Goal: Task Accomplishment & Management: Manage account settings

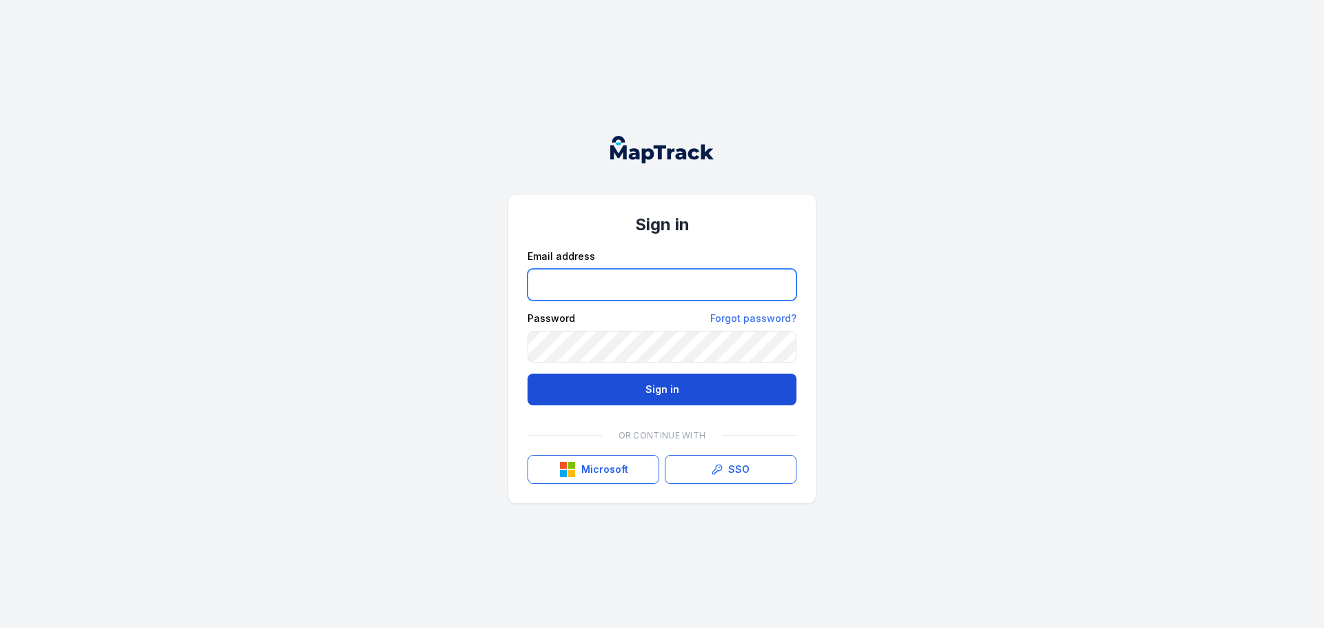
type input "**********"
click at [661, 394] on button "Sign in" at bounding box center [662, 390] width 269 height 32
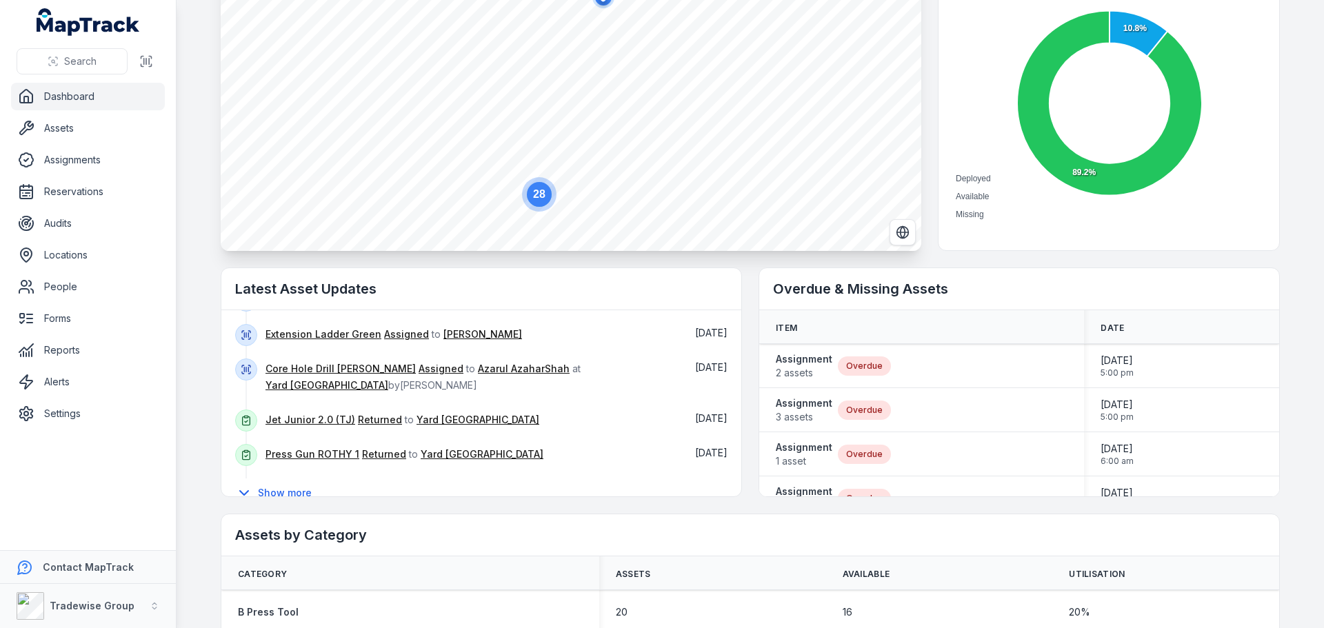
scroll to position [232, 0]
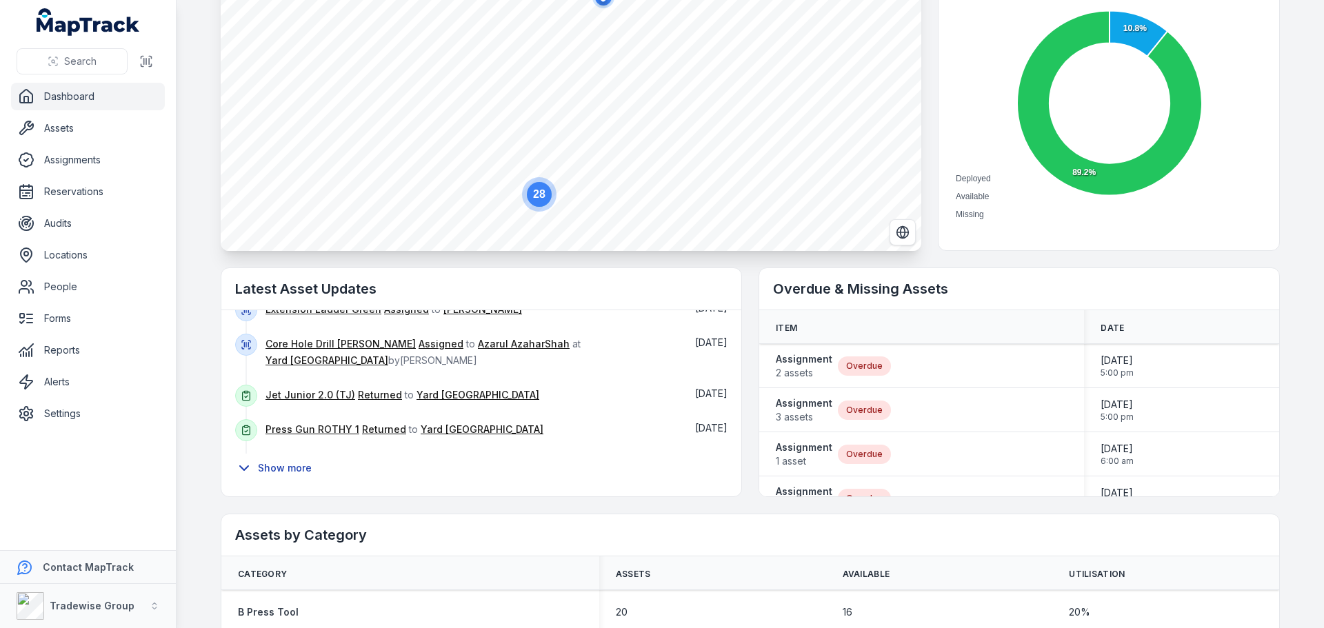
click at [285, 463] on button "Show more" at bounding box center [278, 468] width 86 height 29
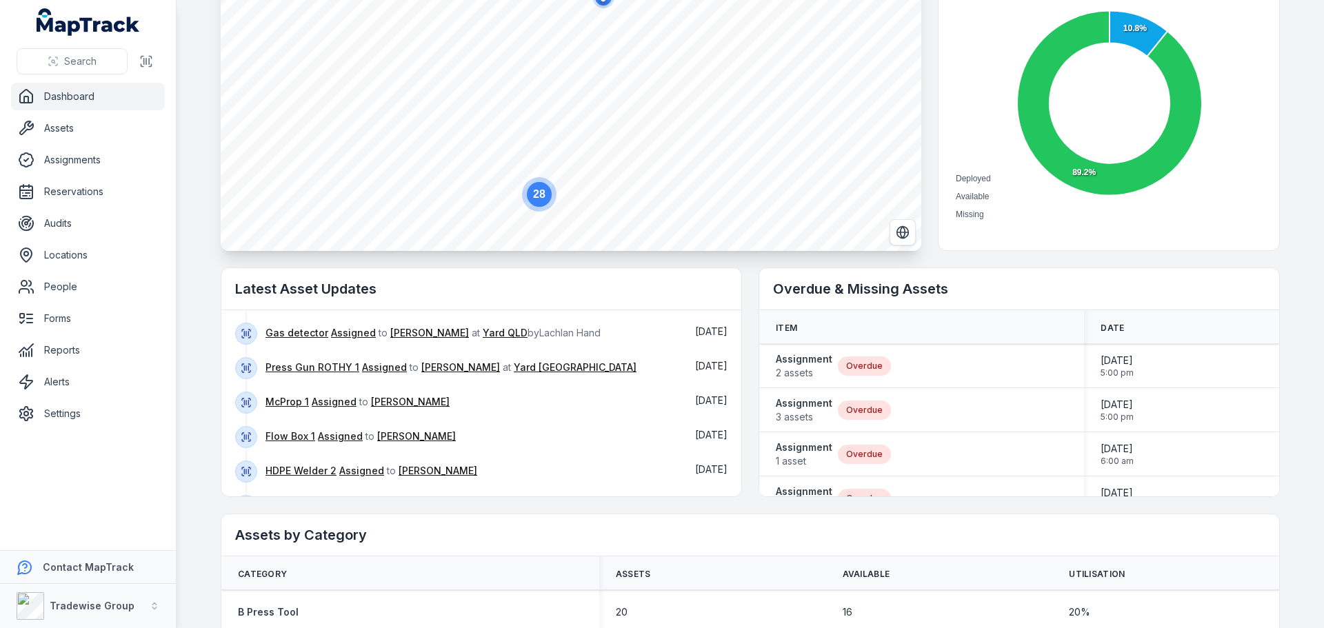
scroll to position [397, 0]
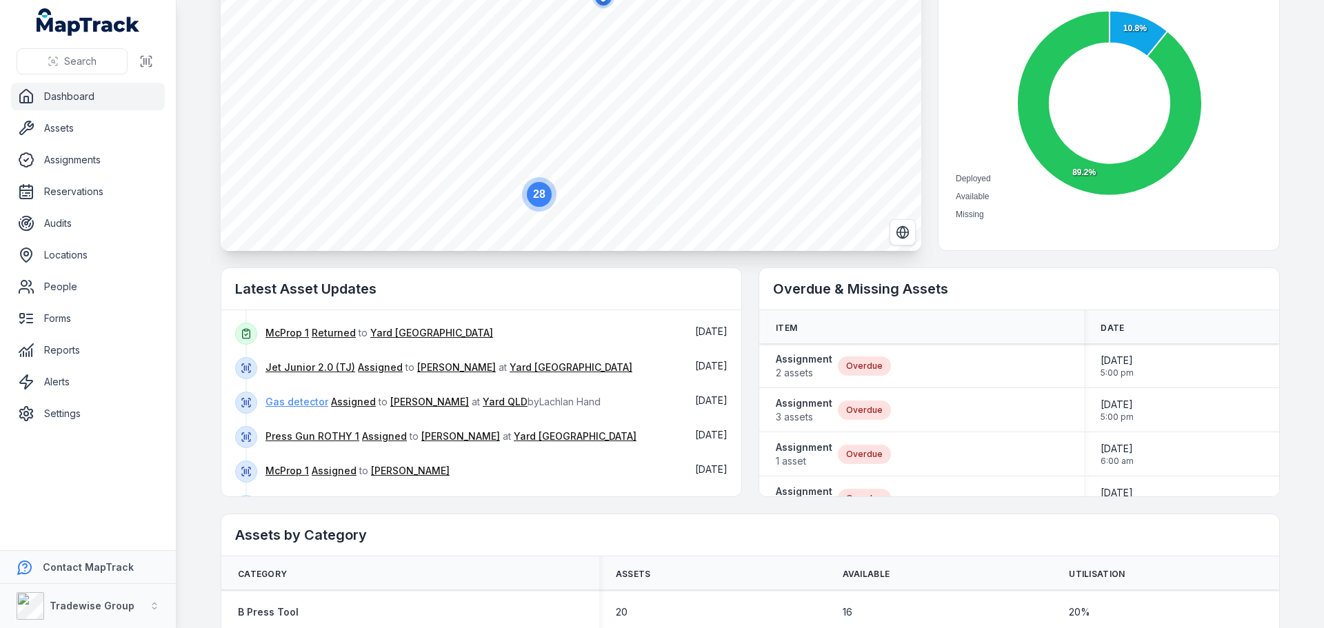
click at [299, 401] on link "Gas detector" at bounding box center [297, 402] width 63 height 14
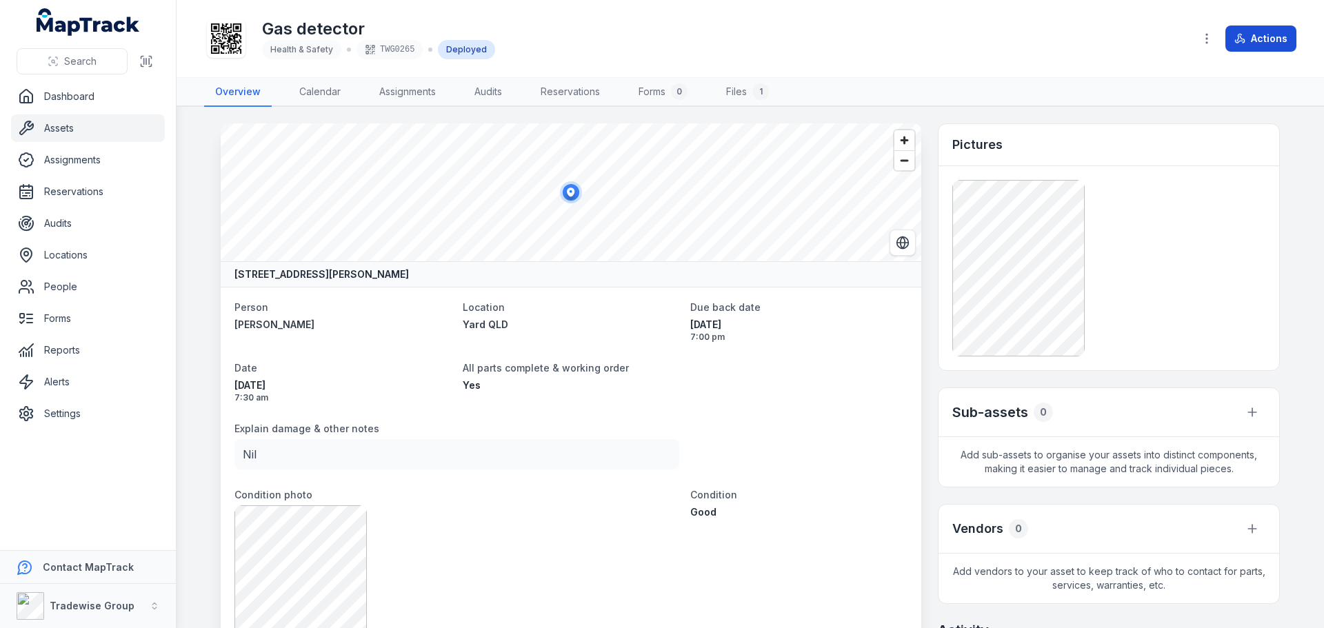
click at [1276, 46] on button "Actions" at bounding box center [1261, 39] width 71 height 26
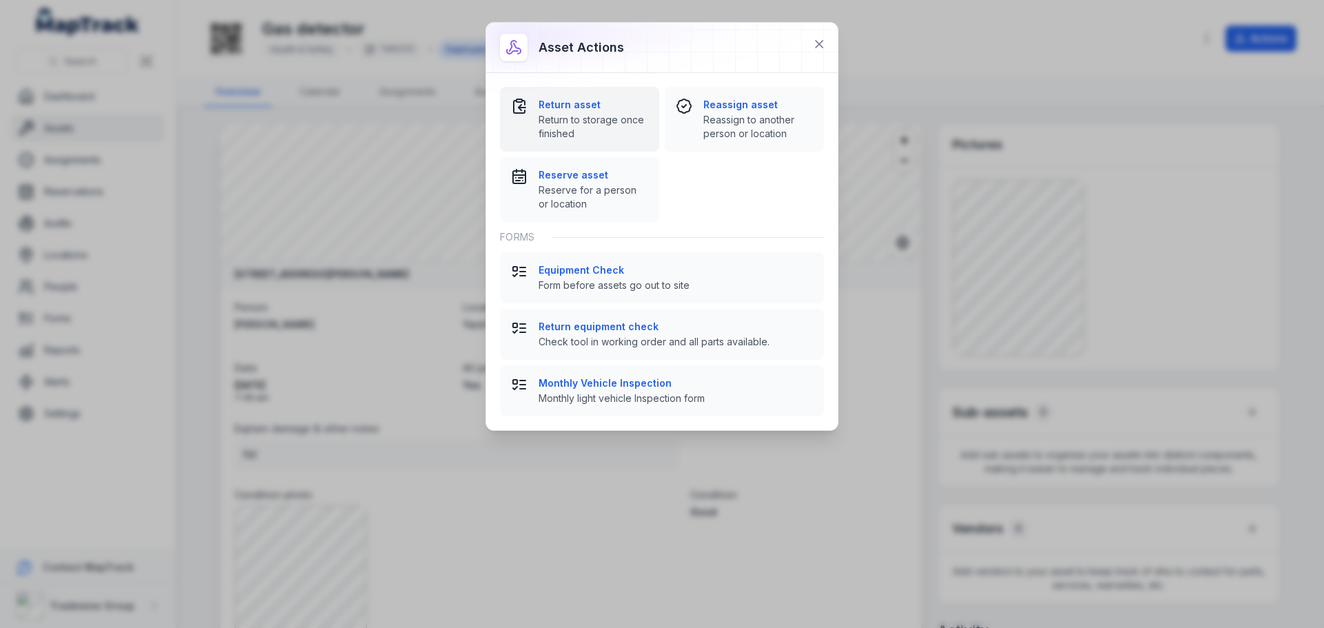
click at [584, 114] on span "Return to storage once finished" at bounding box center [594, 127] width 110 height 28
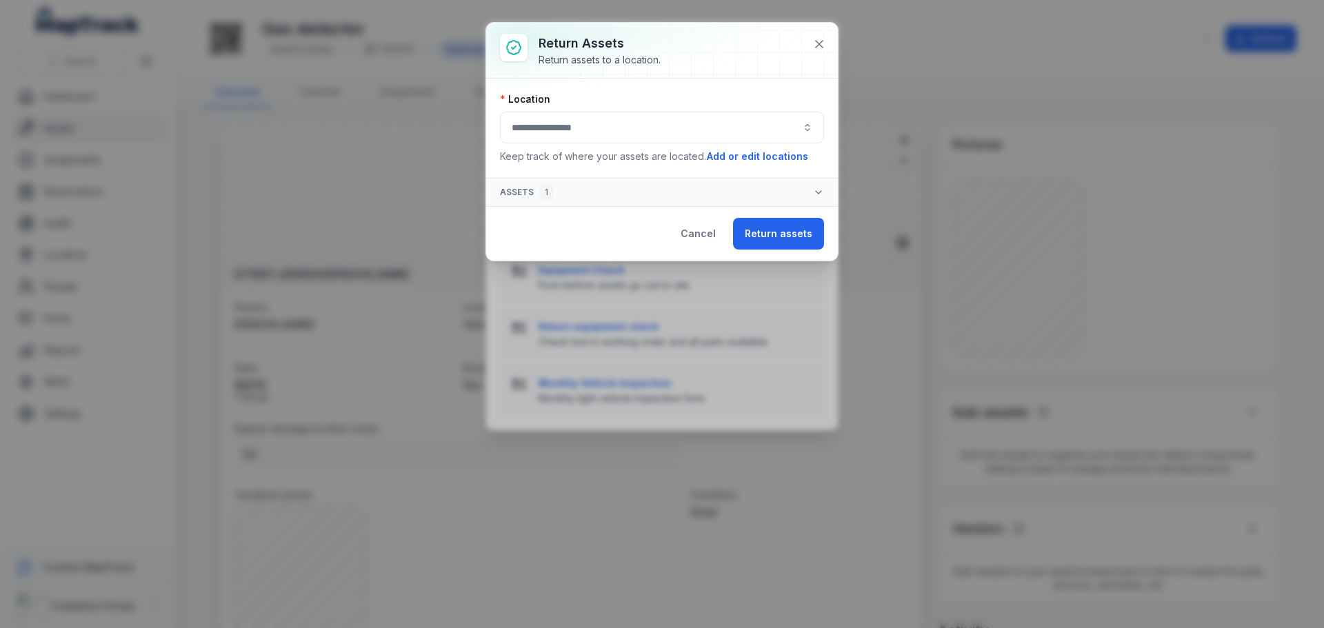
click at [608, 134] on button "button" at bounding box center [662, 128] width 324 height 32
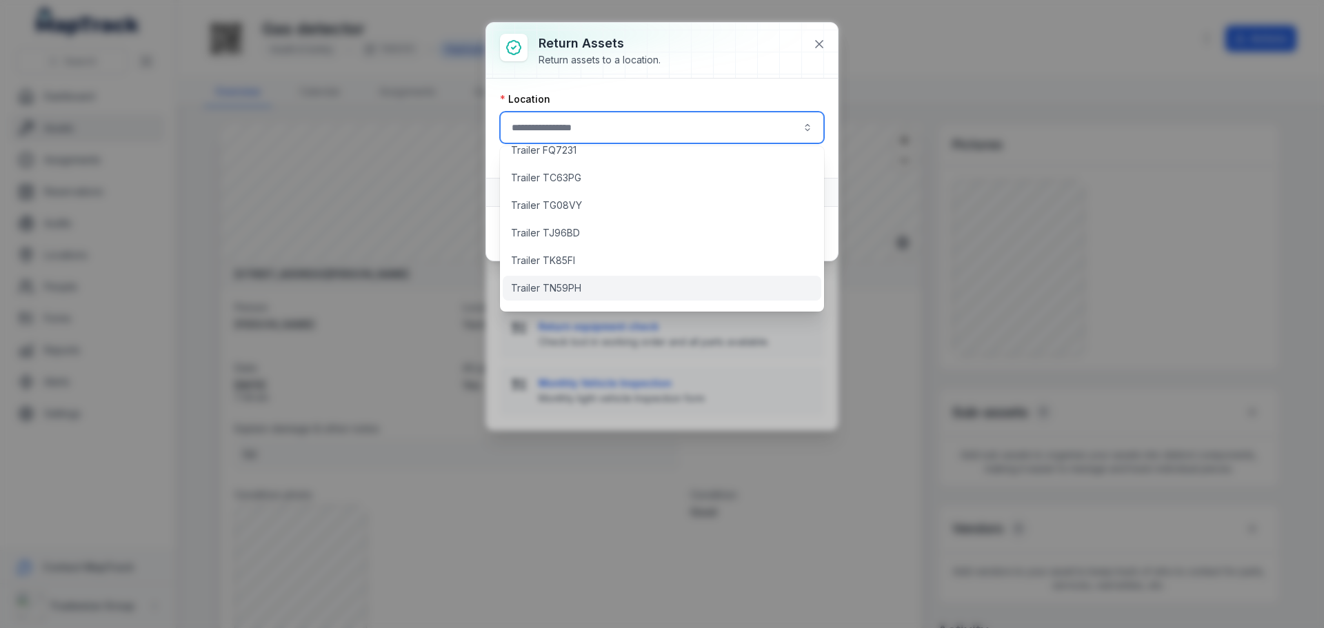
scroll to position [974, 0]
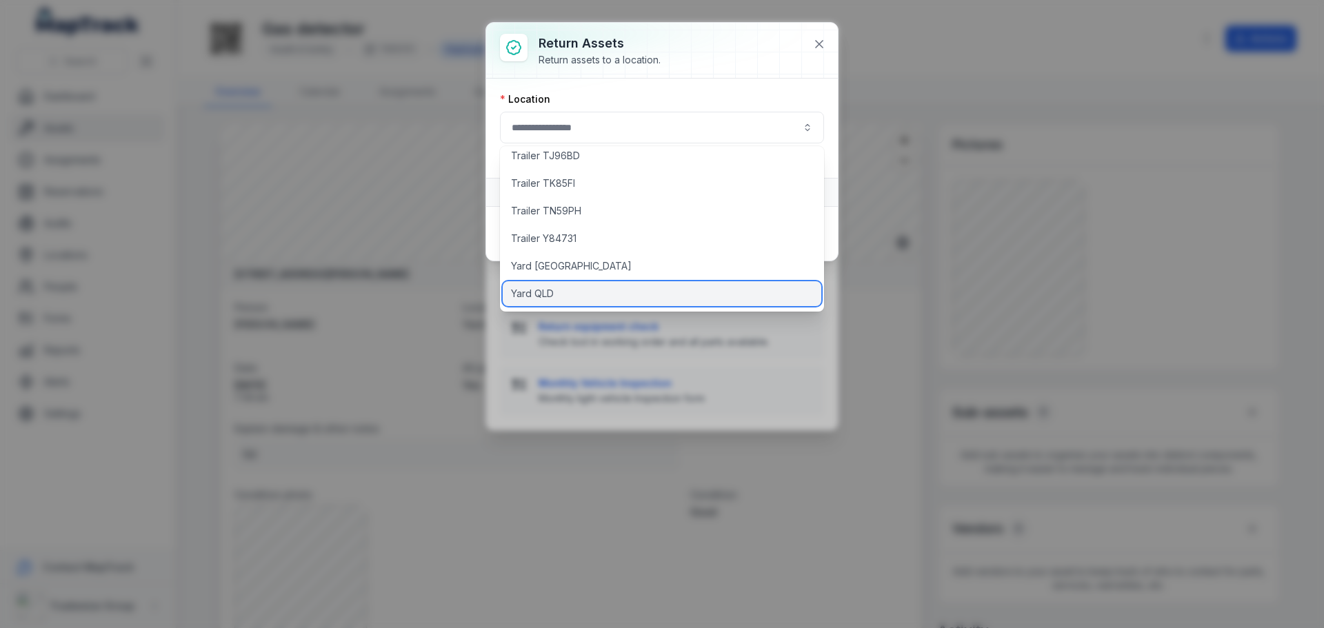
click at [552, 290] on span "Yard QLD" at bounding box center [532, 294] width 43 height 14
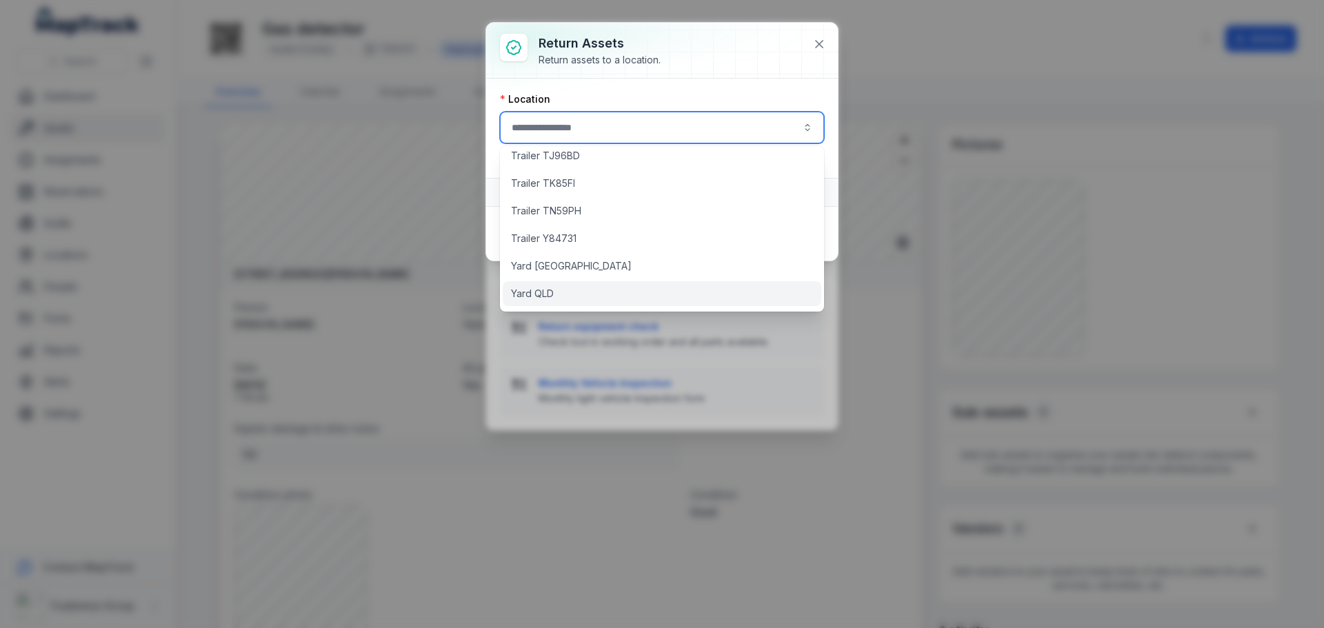
type input "********"
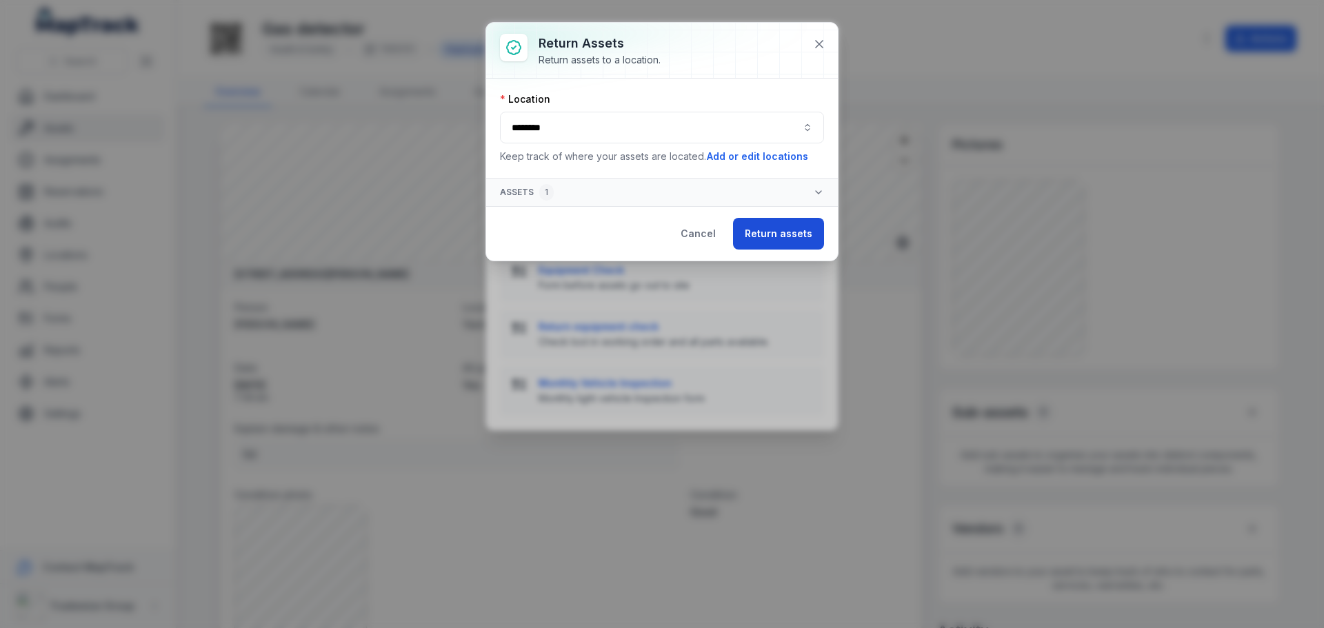
click at [804, 235] on button "Return assets" at bounding box center [778, 234] width 91 height 32
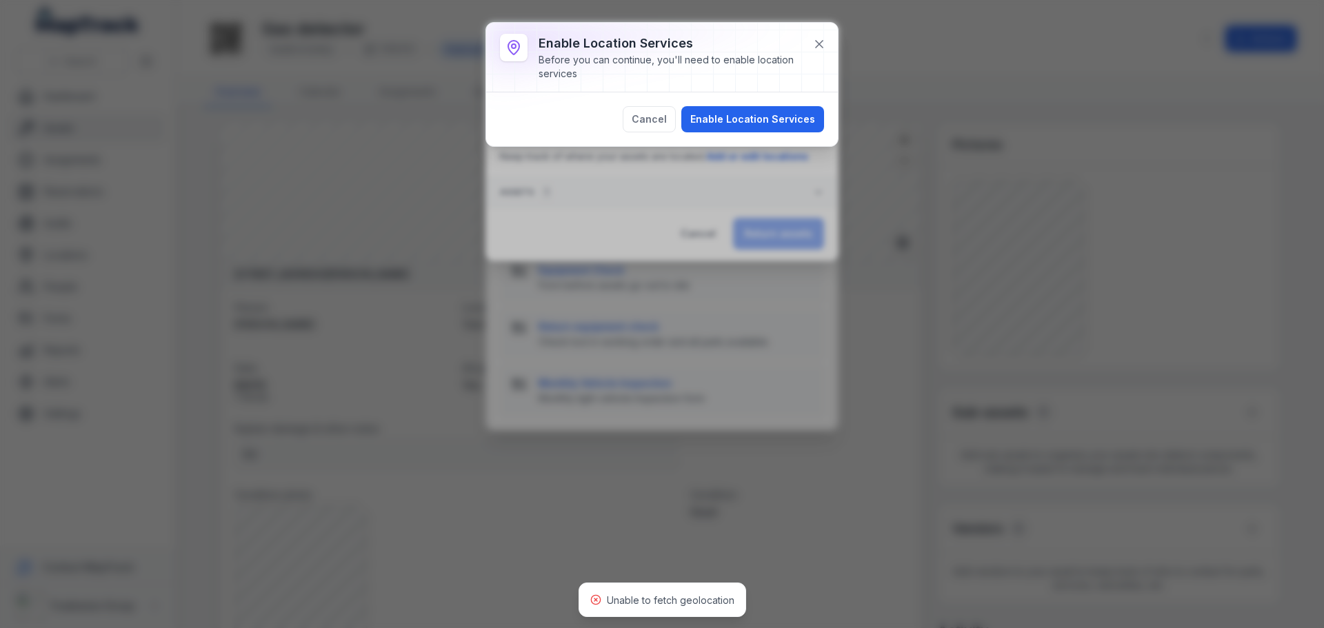
click at [770, 119] on button "Enable Location Services" at bounding box center [752, 119] width 143 height 26
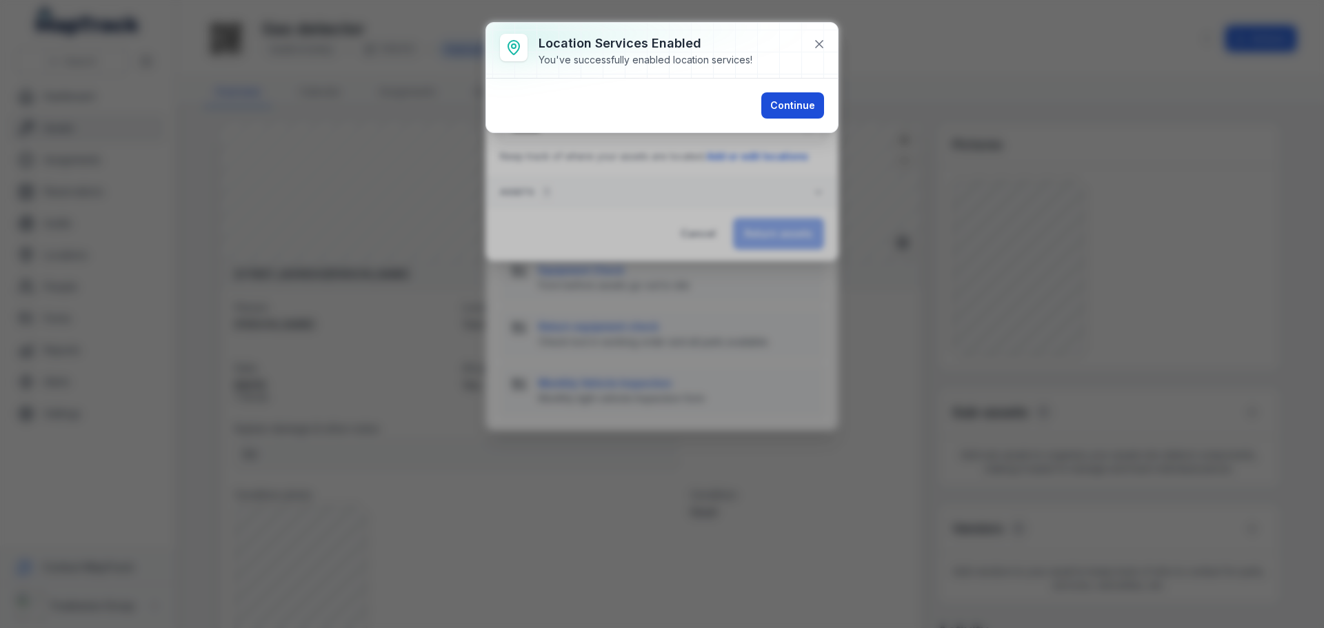
click at [781, 102] on button "Continue" at bounding box center [792, 105] width 63 height 26
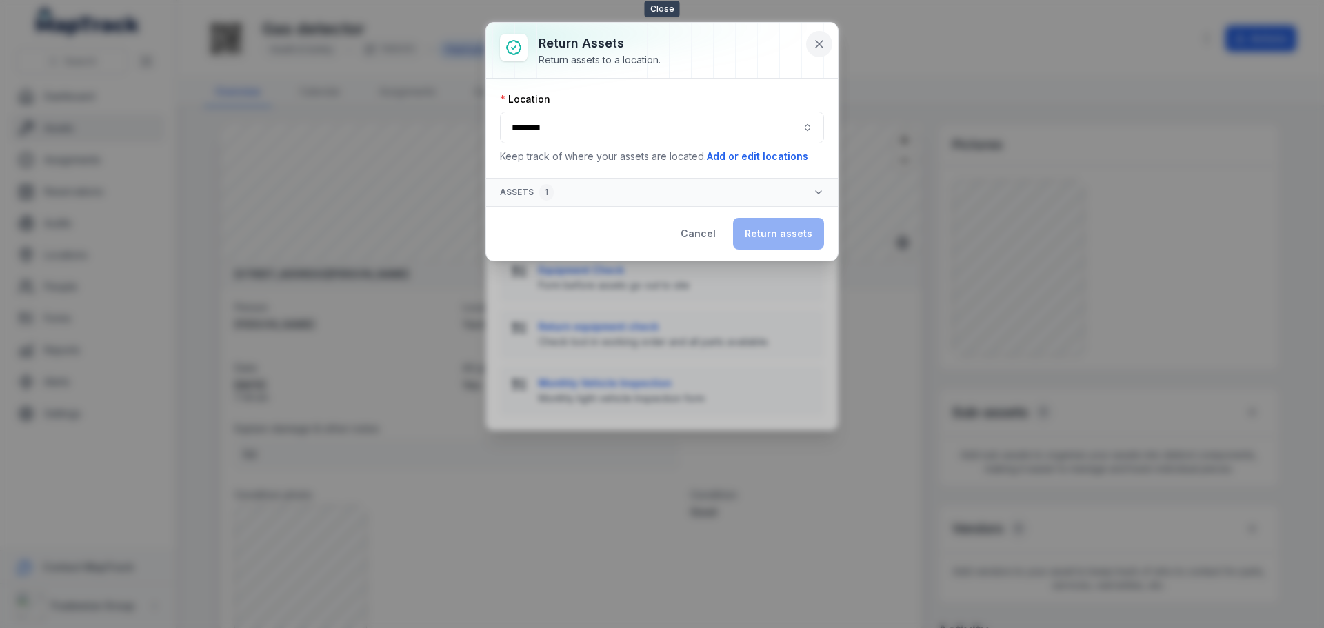
click at [823, 43] on icon at bounding box center [819, 44] width 14 height 14
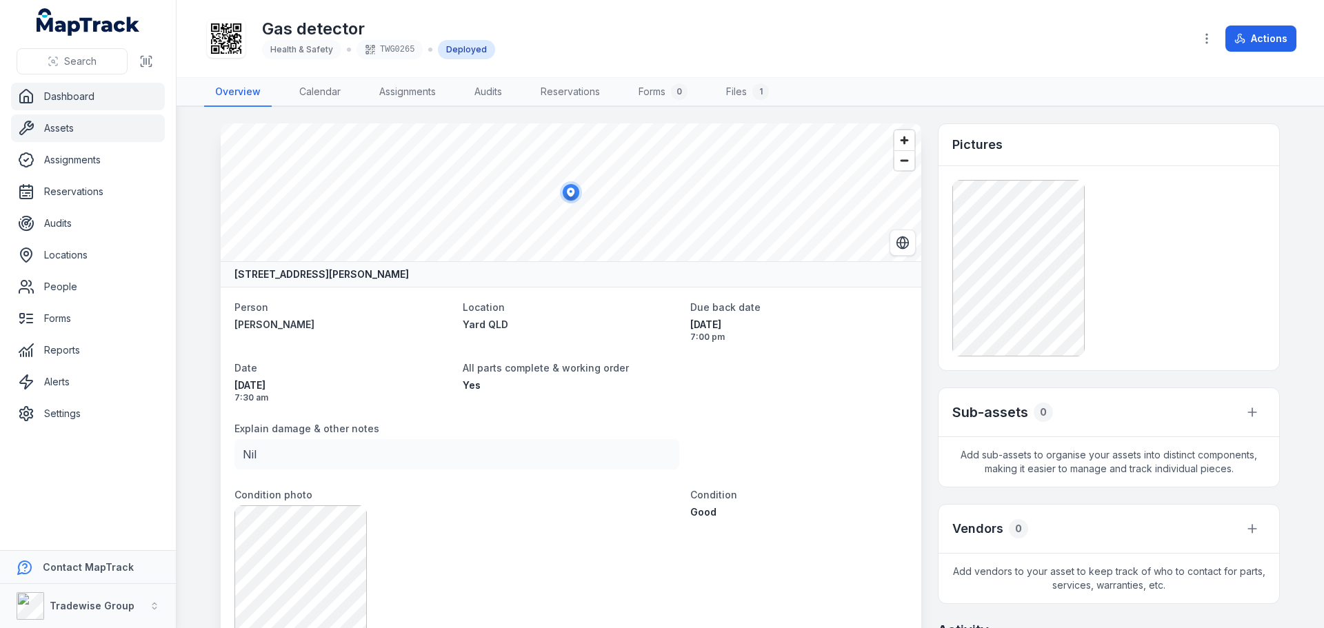
click at [83, 99] on link "Dashboard" at bounding box center [88, 97] width 154 height 28
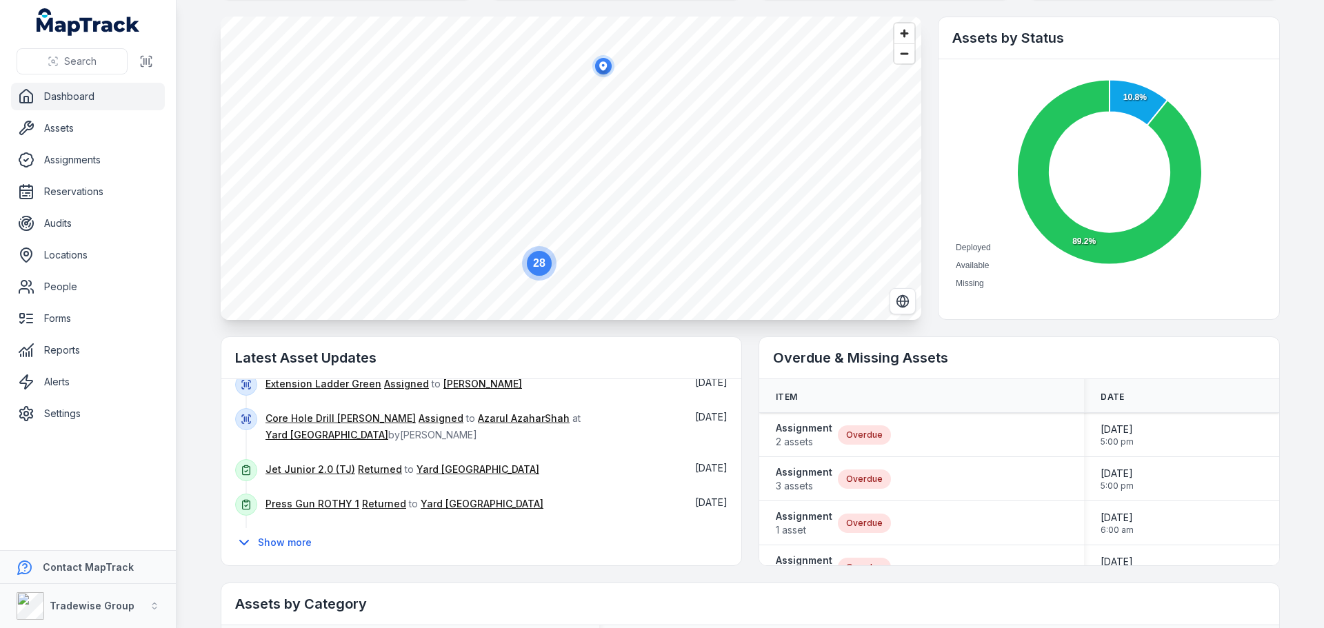
scroll to position [232, 0]
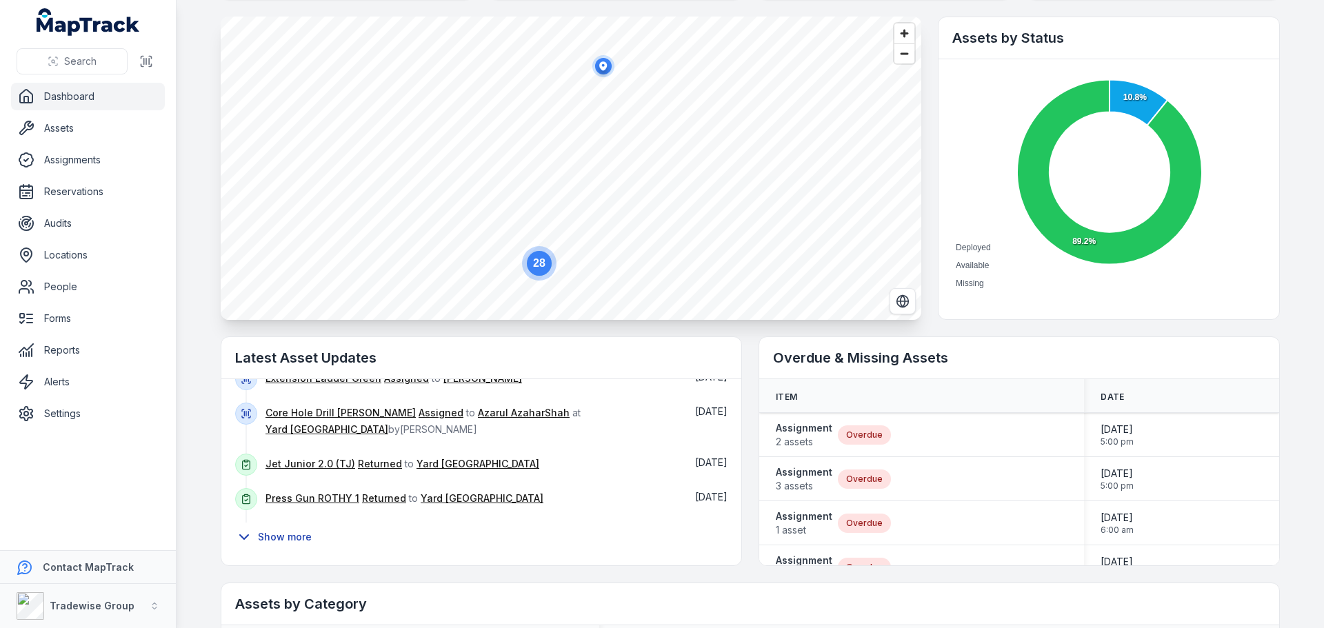
click at [267, 543] on button "Show more" at bounding box center [278, 537] width 86 height 29
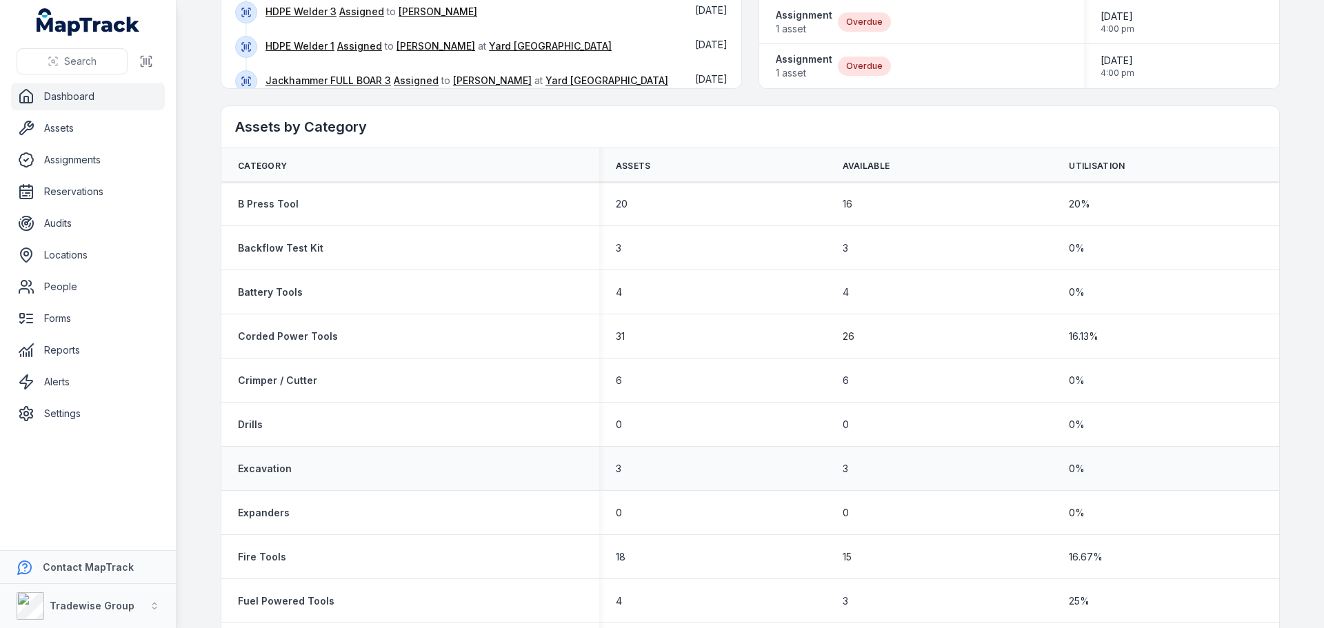
scroll to position [552, 0]
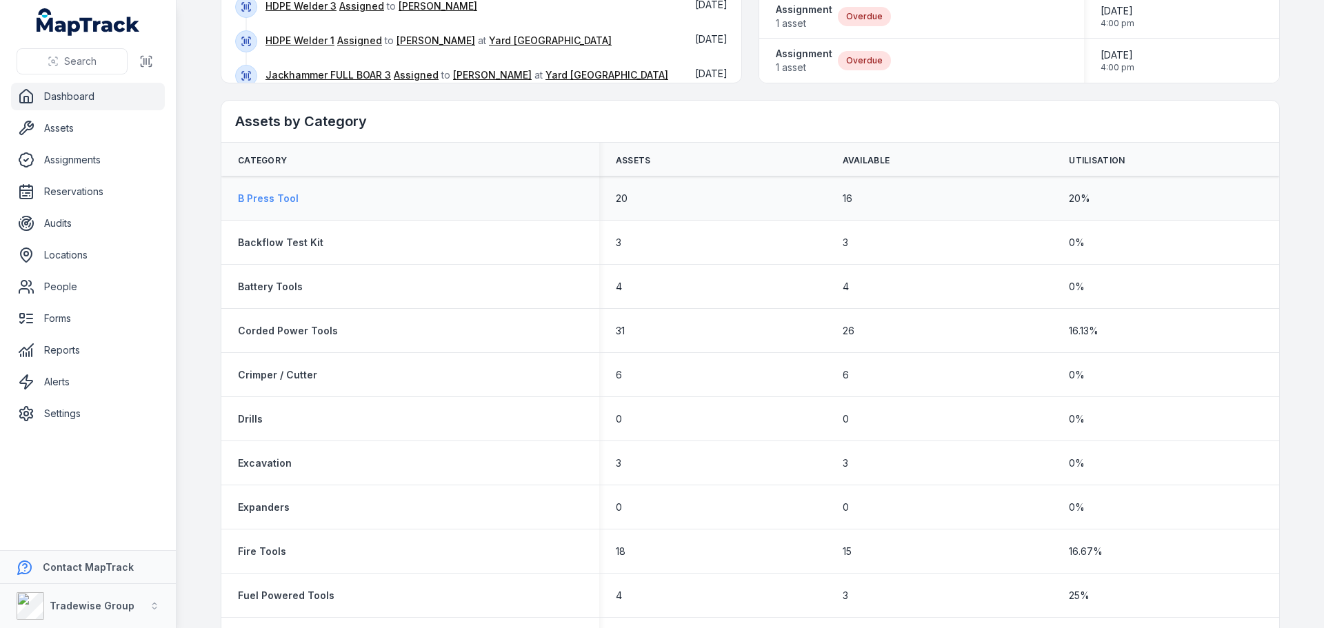
click at [262, 197] on strong "B Press Tool" at bounding box center [268, 199] width 61 height 14
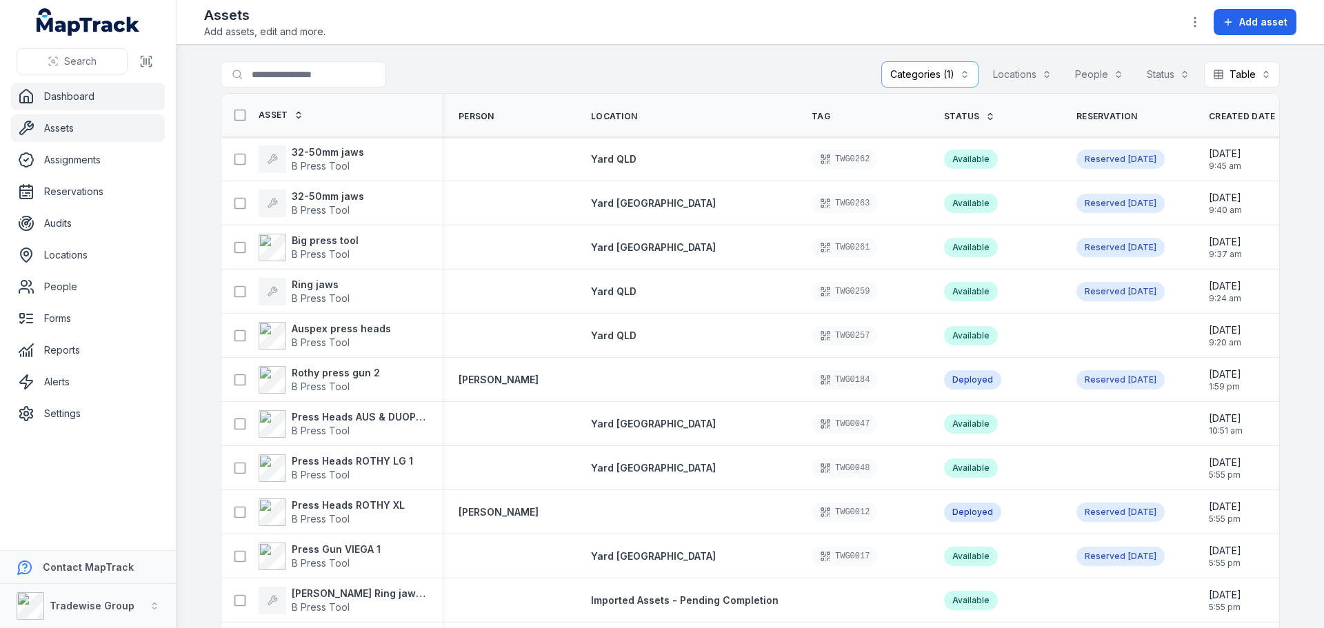
click at [60, 105] on link "Dashboard" at bounding box center [88, 97] width 154 height 28
